Goal: Information Seeking & Learning: Check status

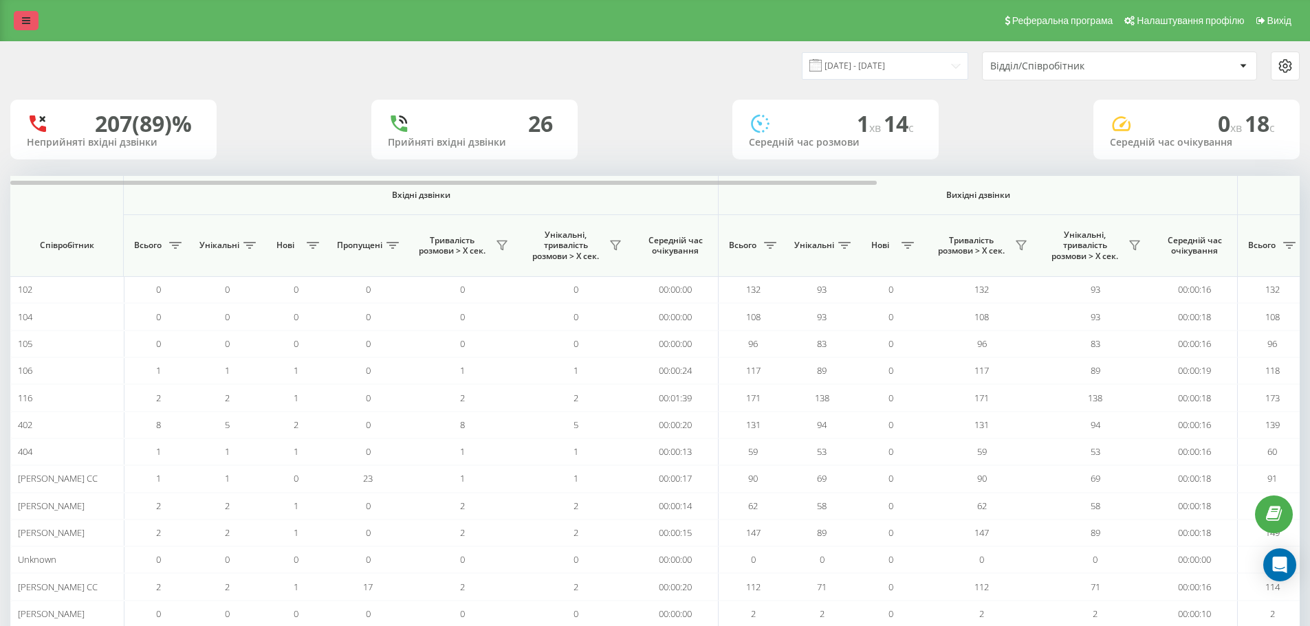
click at [28, 27] on link at bounding box center [26, 20] width 25 height 19
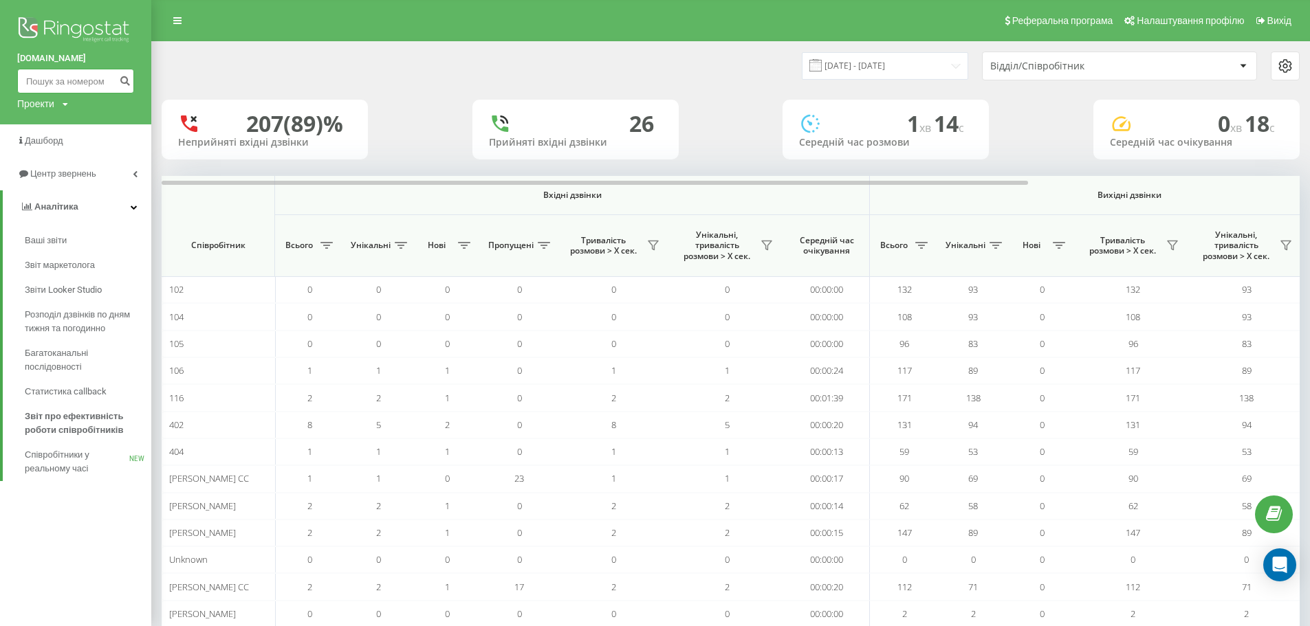
click at [72, 88] on input at bounding box center [75, 81] width 117 height 25
paste input "380989459871"
type input "380989459871"
click at [124, 83] on icon "submit" at bounding box center [125, 79] width 12 height 8
